Goal: Find specific page/section: Find specific page/section

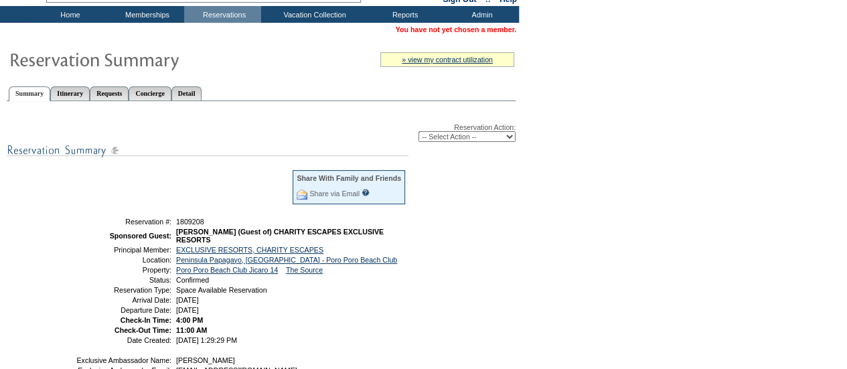
scroll to position [67, 0]
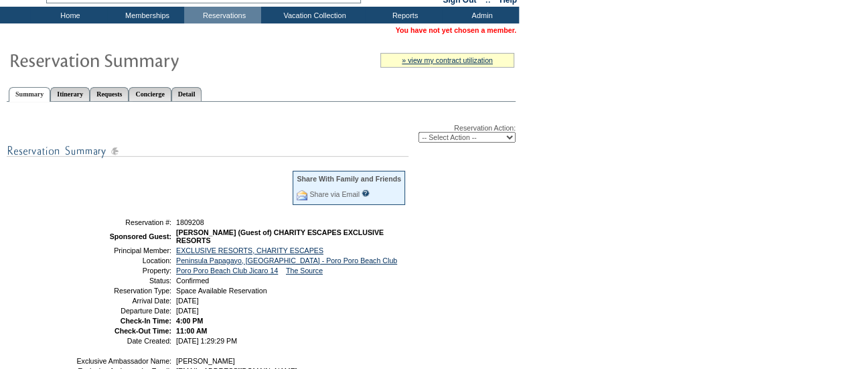
drag, startPoint x: 290, startPoint y: 312, endPoint x: 110, endPoint y: 217, distance: 203.1
click at [110, 217] on table "Share With Family and Friends Share via Email Share Reservation Information Ple…" at bounding box center [241, 256] width 335 height 179
click at [285, 314] on td "[DATE]" at bounding box center [289, 311] width 233 height 8
drag, startPoint x: 285, startPoint y: 314, endPoint x: 127, endPoint y: 225, distance: 181.4
click at [127, 225] on tbody "Share With Family and Friends Share via Email Share Reservation Information Ple…" at bounding box center [241, 256] width 331 height 175
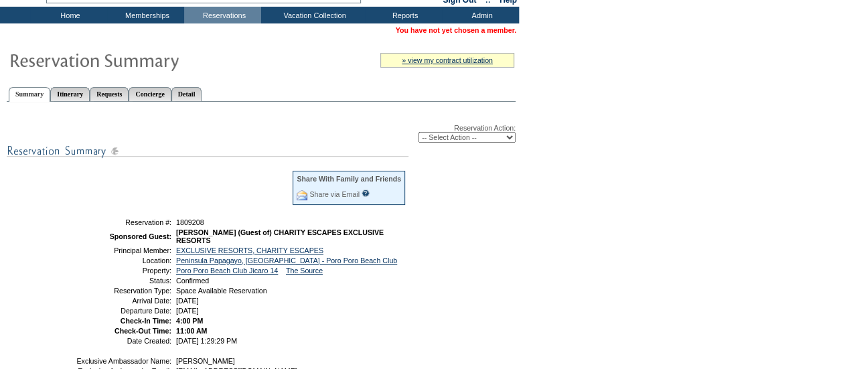
copy tbody "Reservation #: 1809208 Sponsored Guest: [PERSON_NAME] (Guest of) CHARITY ESCAPE…"
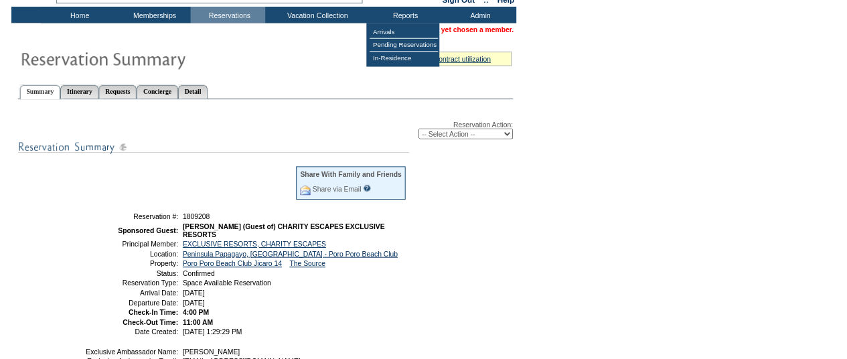
scroll to position [0, 0]
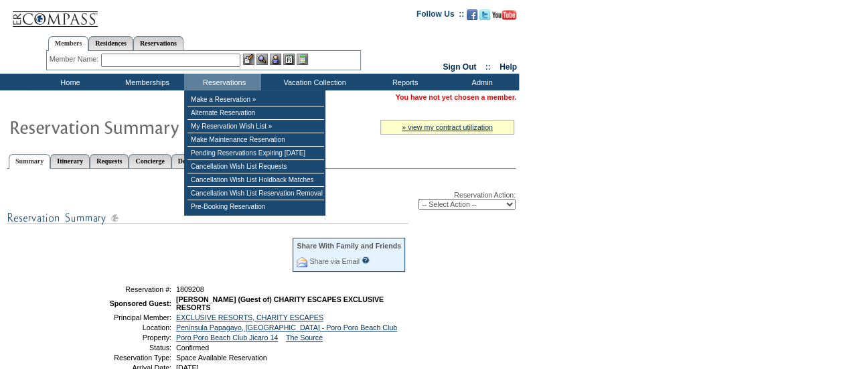
click at [216, 55] on input "text" at bounding box center [170, 60] width 139 height 13
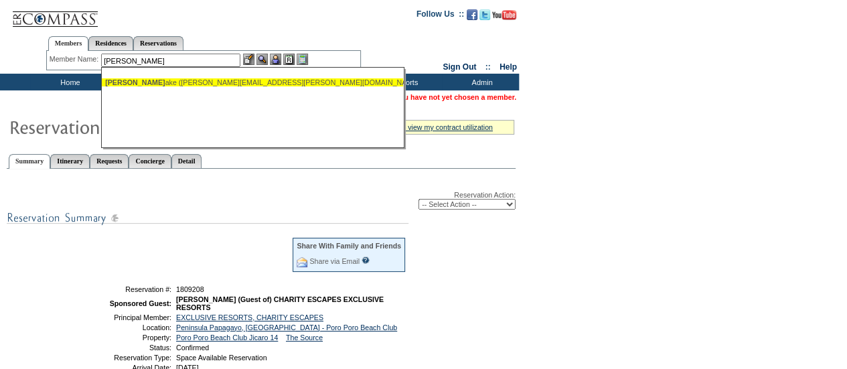
click at [172, 84] on div "[PERSON_NAME], J [PERSON_NAME] ([PERSON_NAME][EMAIL_ADDRESS][PERSON_NAME][DOMAI…" at bounding box center [252, 82] width 295 height 8
type input "[PERSON_NAME] ([PERSON_NAME][EMAIL_ADDRESS][PERSON_NAME][DOMAIN_NAME])"
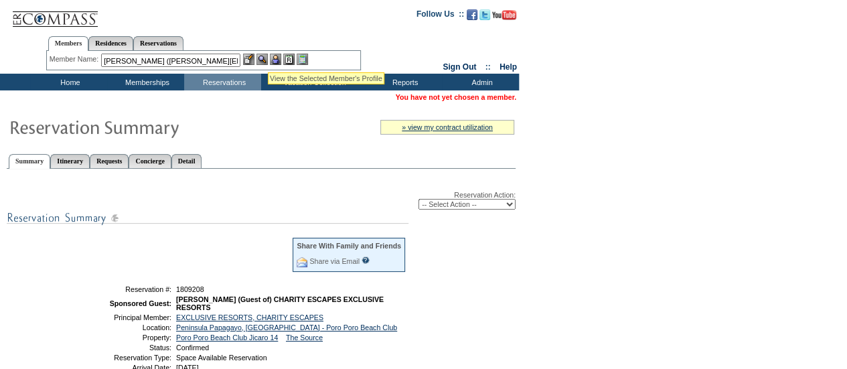
click at [277, 60] on img at bounding box center [275, 59] width 11 height 11
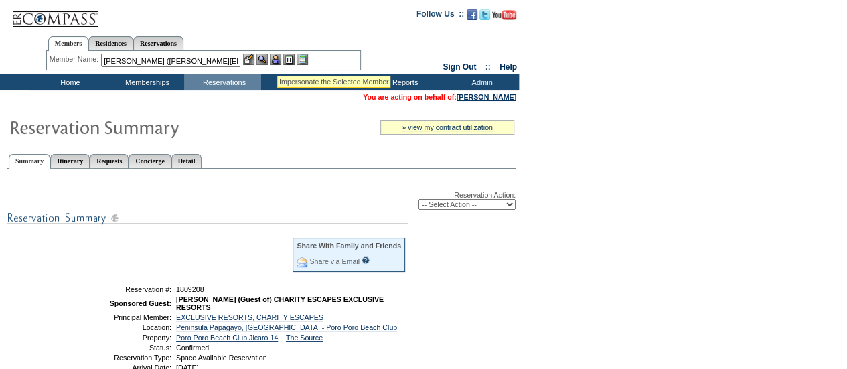
click at [250, 60] on img at bounding box center [248, 59] width 11 height 11
